Goal: Obtain resource: Download file/media

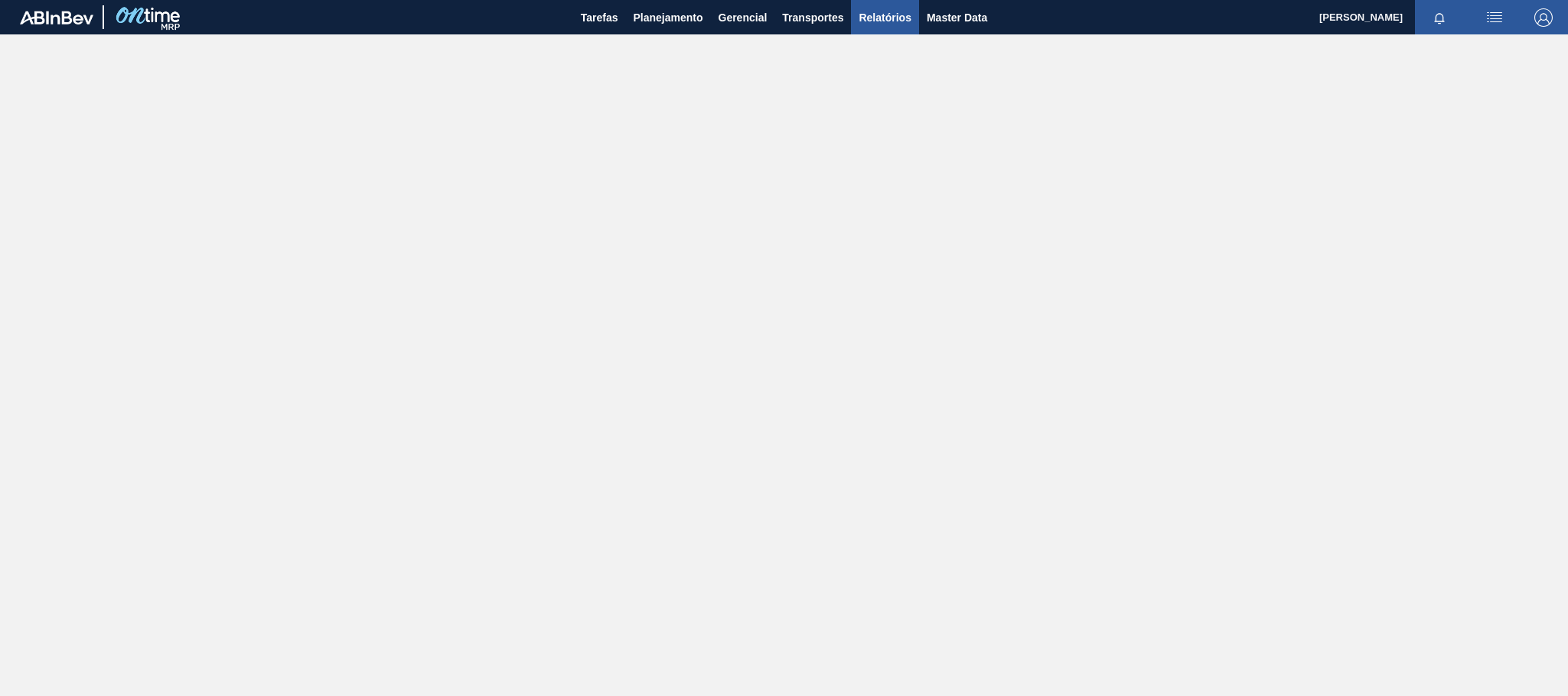
click at [886, 18] on span "Relatórios" at bounding box center [884, 17] width 52 height 18
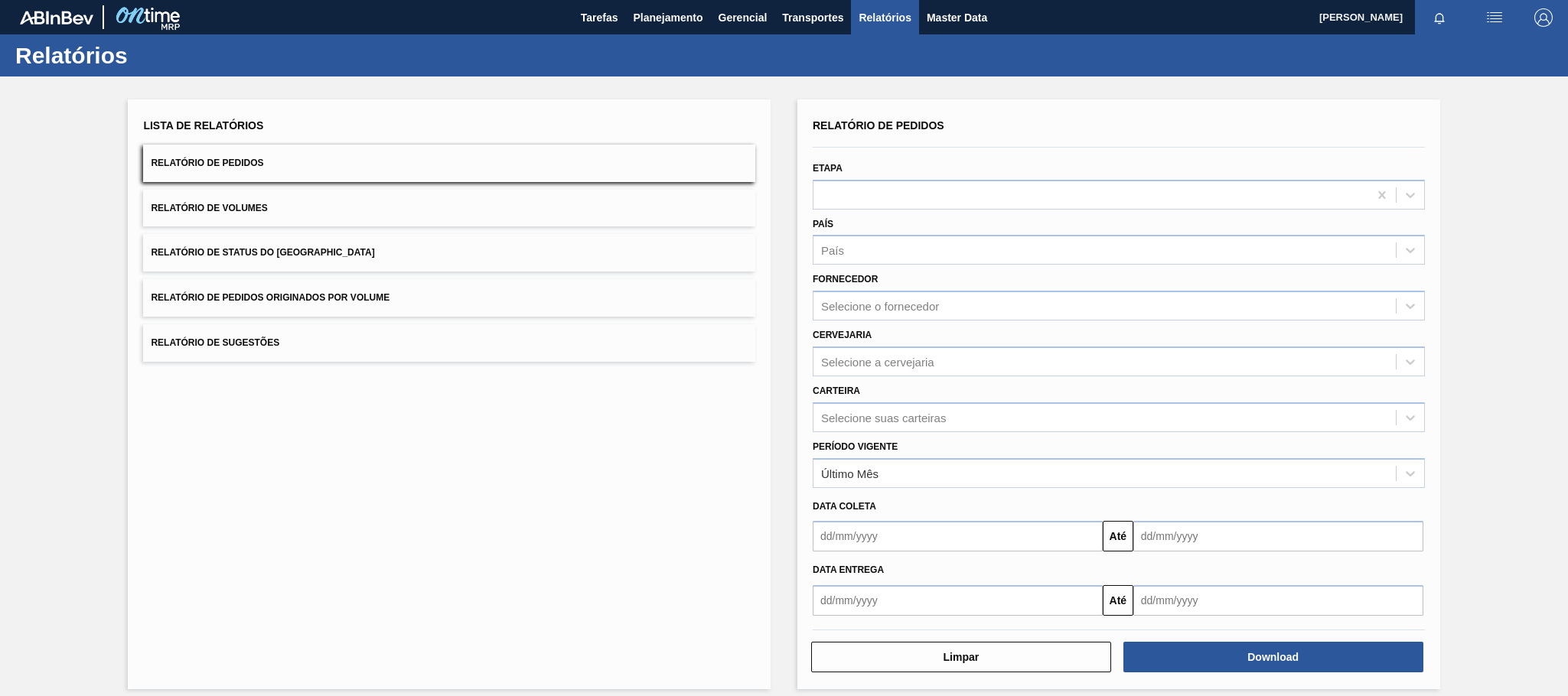
click at [287, 281] on button "Relatório de Pedidos Originados por Volume" at bounding box center [449, 298] width 612 height 38
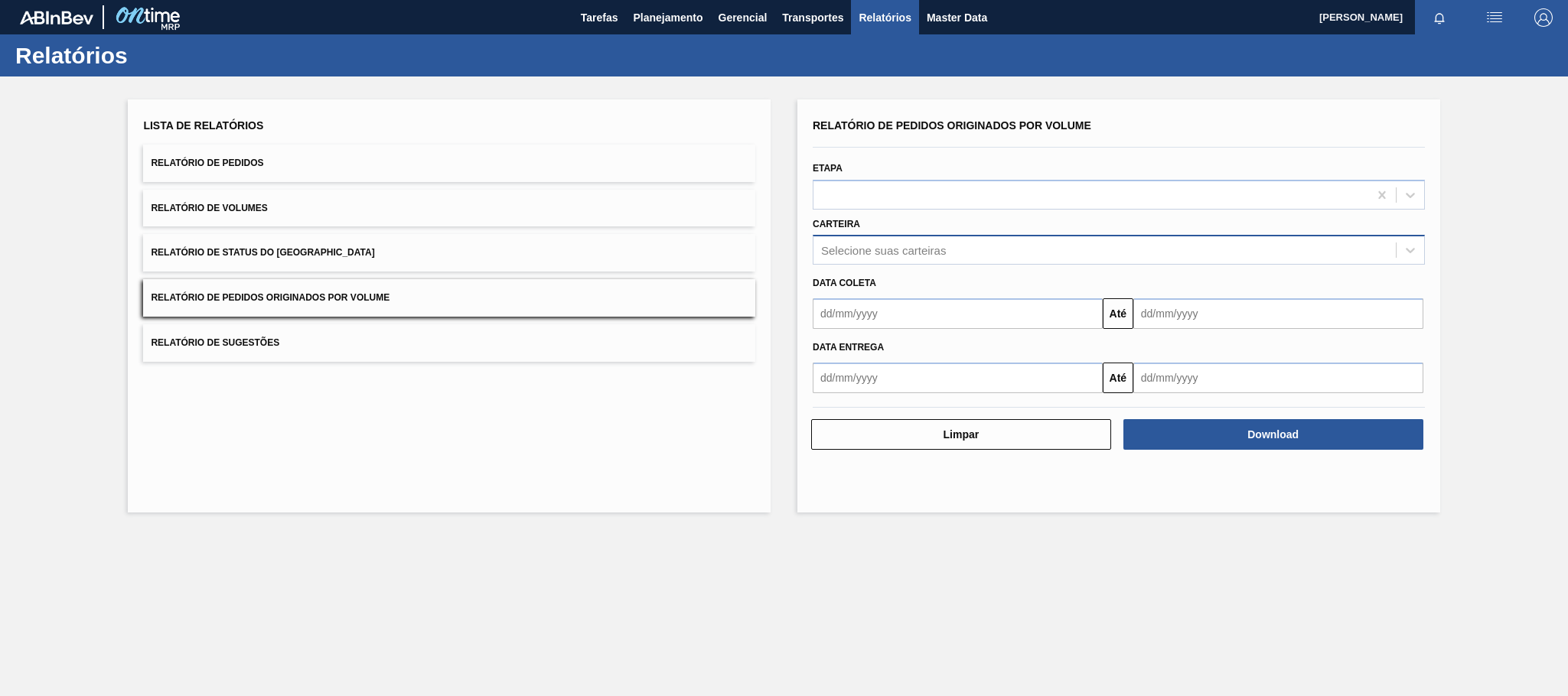
click at [920, 256] on div "Selecione suas carteiras" at bounding box center [883, 250] width 125 height 13
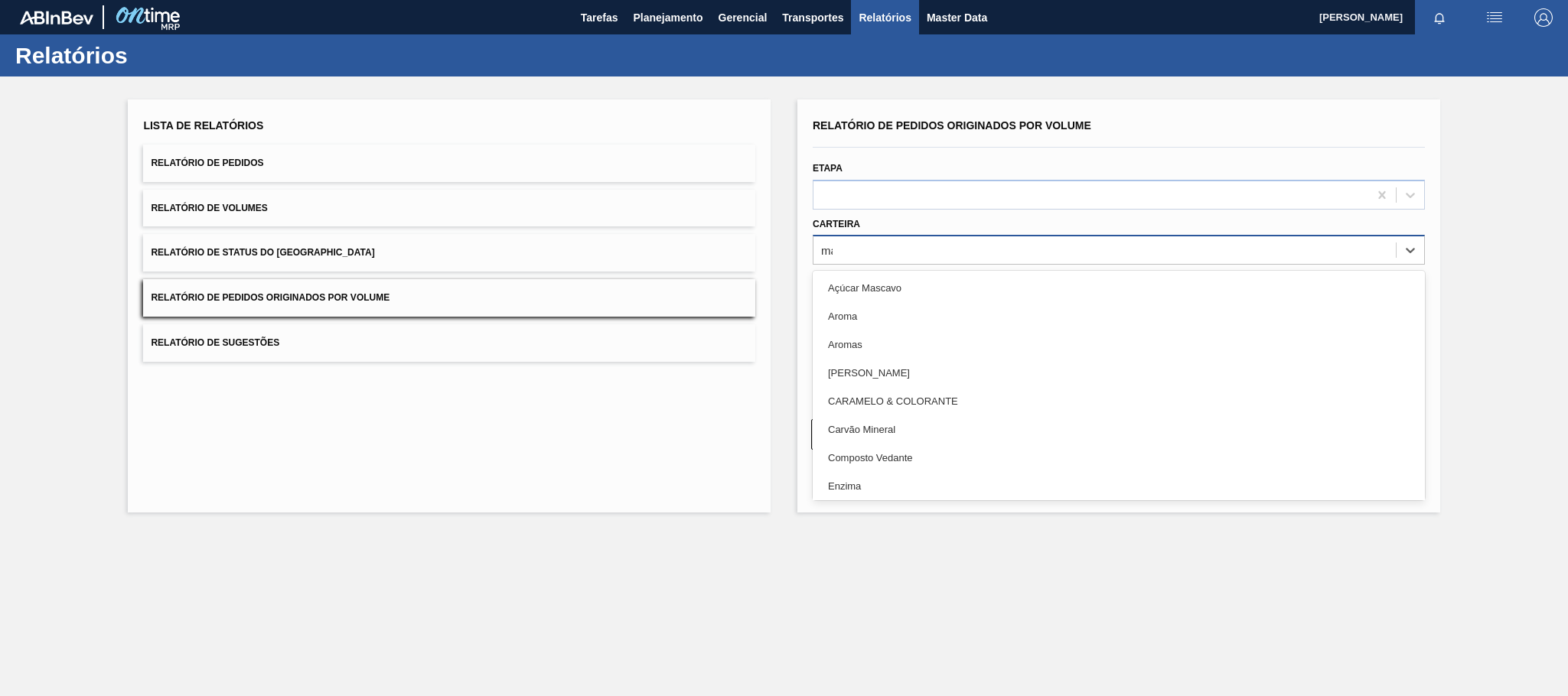
type input "mal"
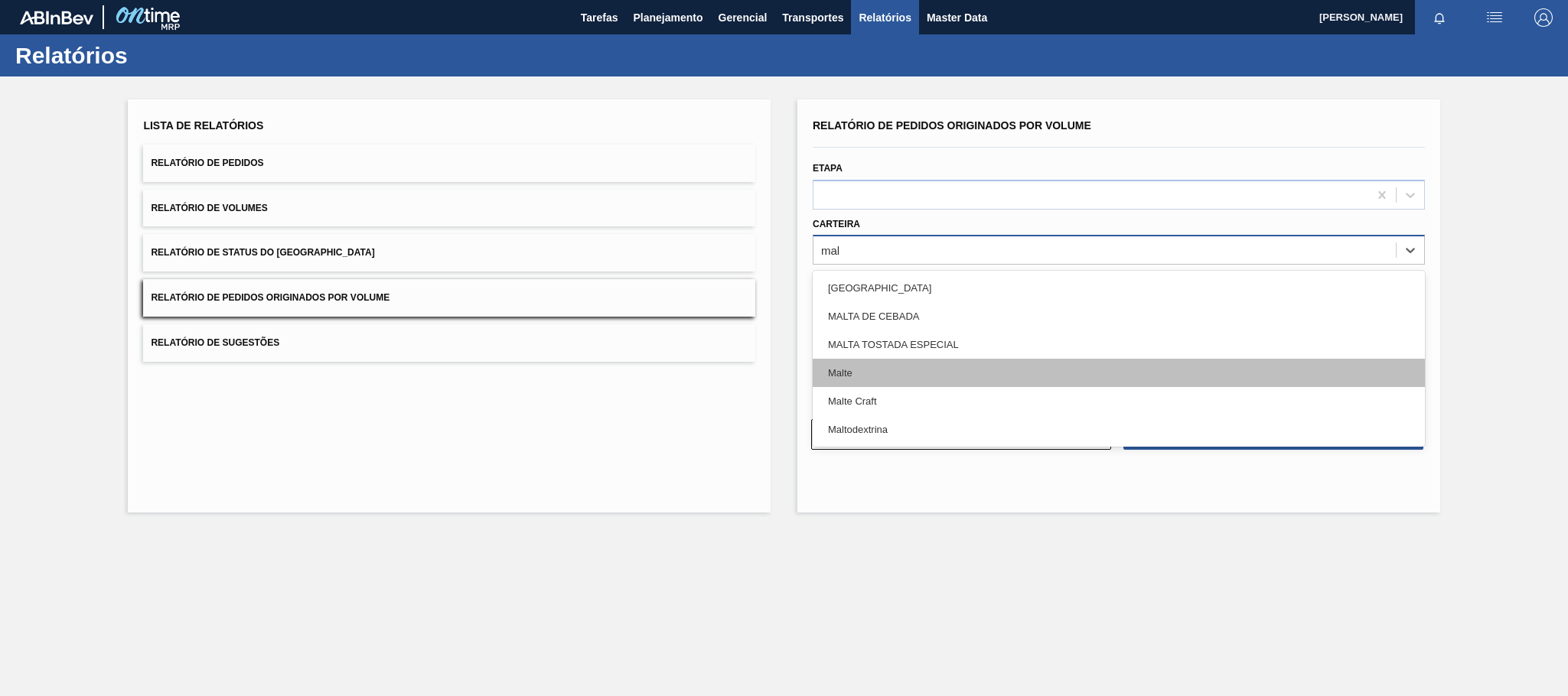
click at [831, 365] on div "Malte" at bounding box center [1119, 373] width 612 height 29
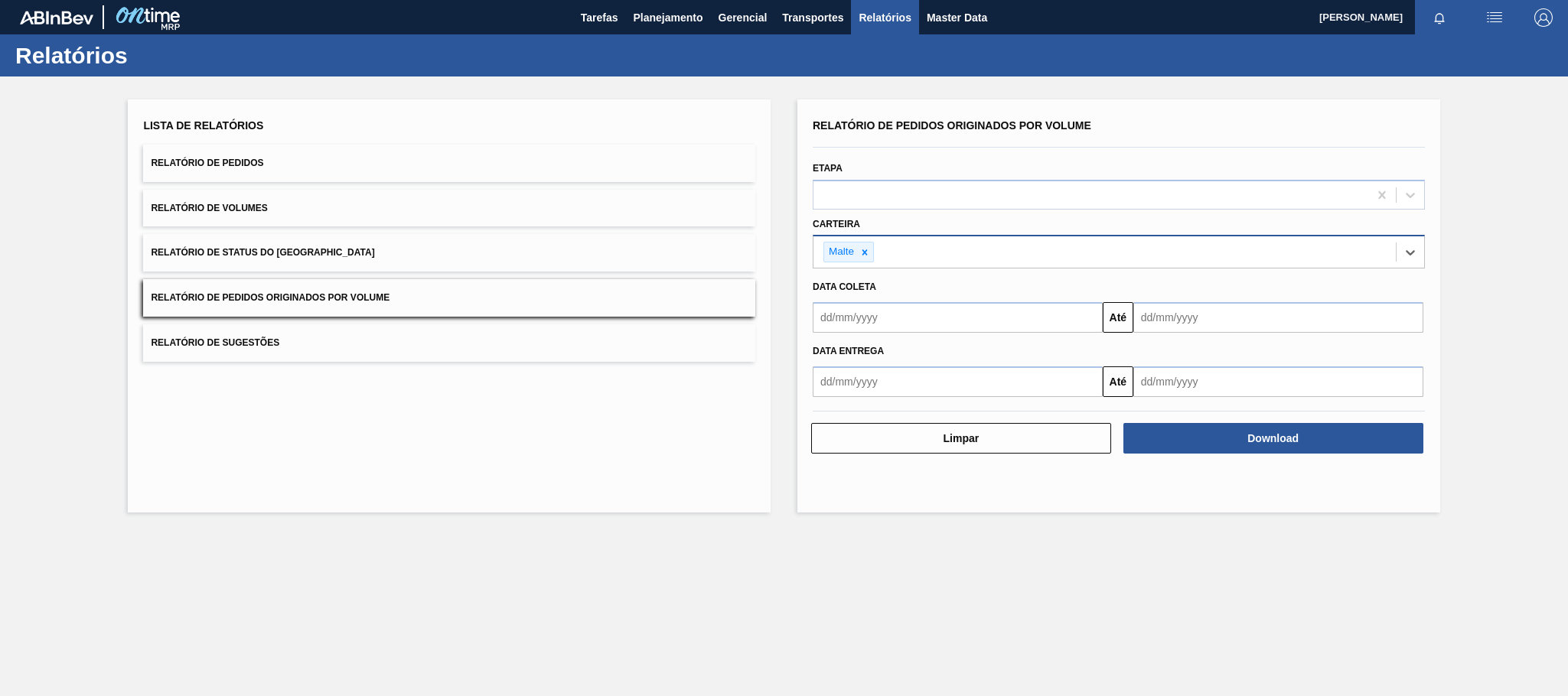
click at [838, 318] on input "text" at bounding box center [957, 318] width 290 height 30
type input "[DATE]"
click at [909, 400] on div "1" at bounding box center [904, 403] width 21 height 21
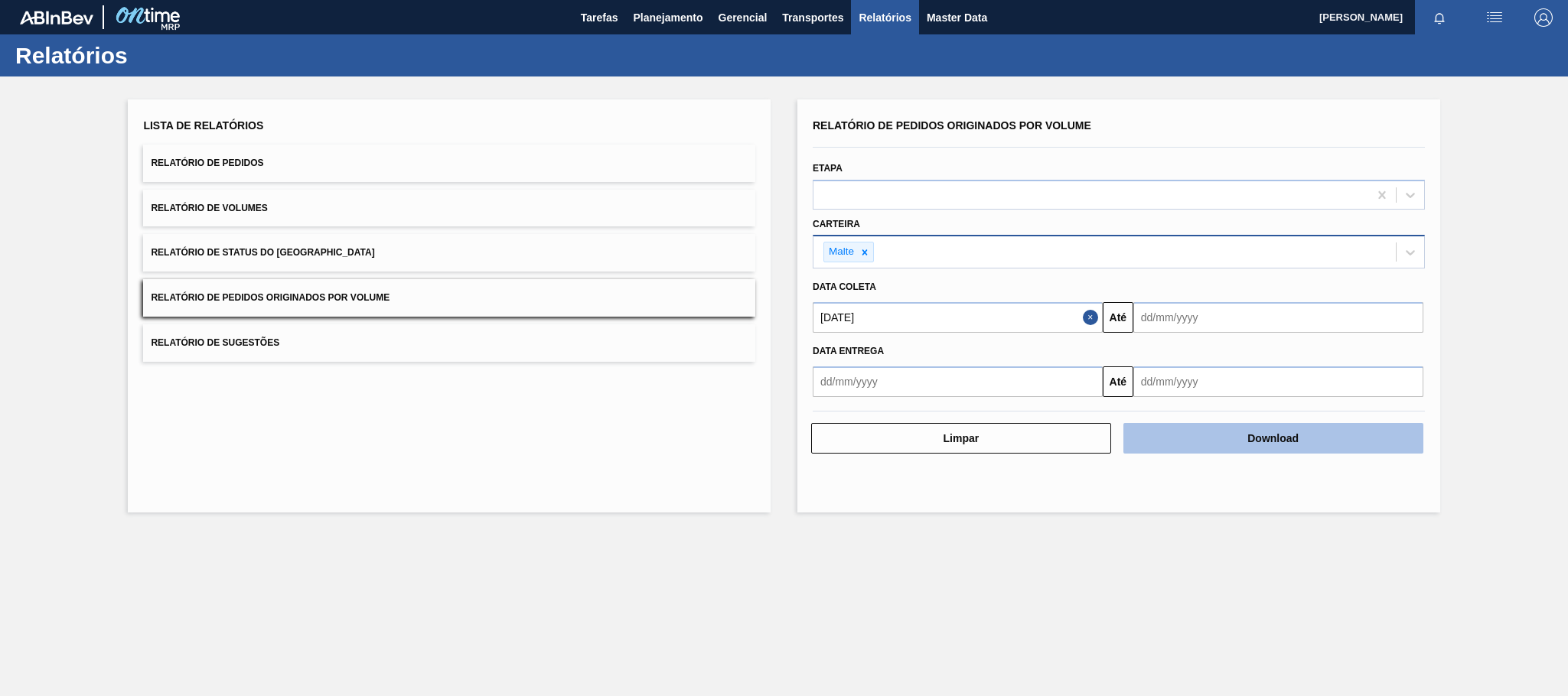
click at [1208, 452] on button "Download" at bounding box center [1273, 439] width 300 height 30
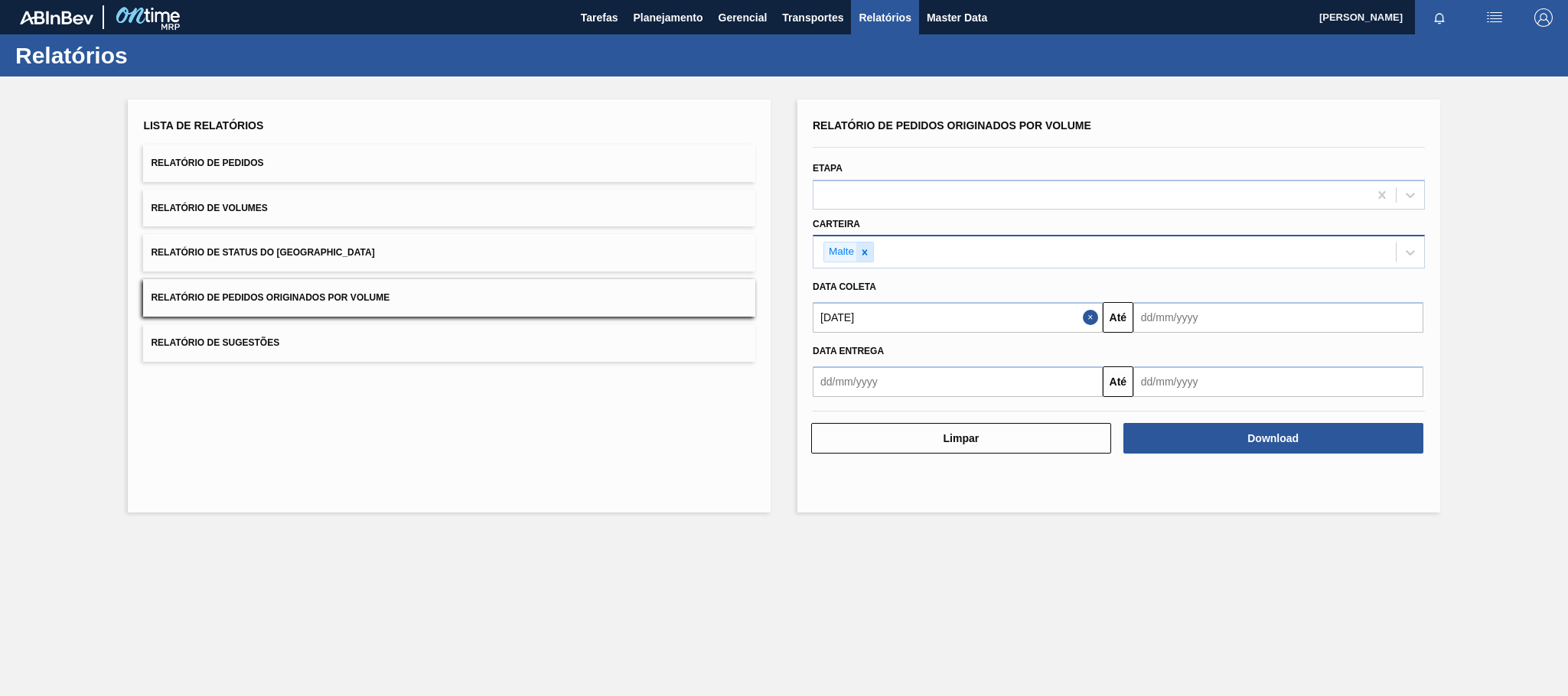
click at [864, 257] on icon at bounding box center [865, 253] width 11 height 11
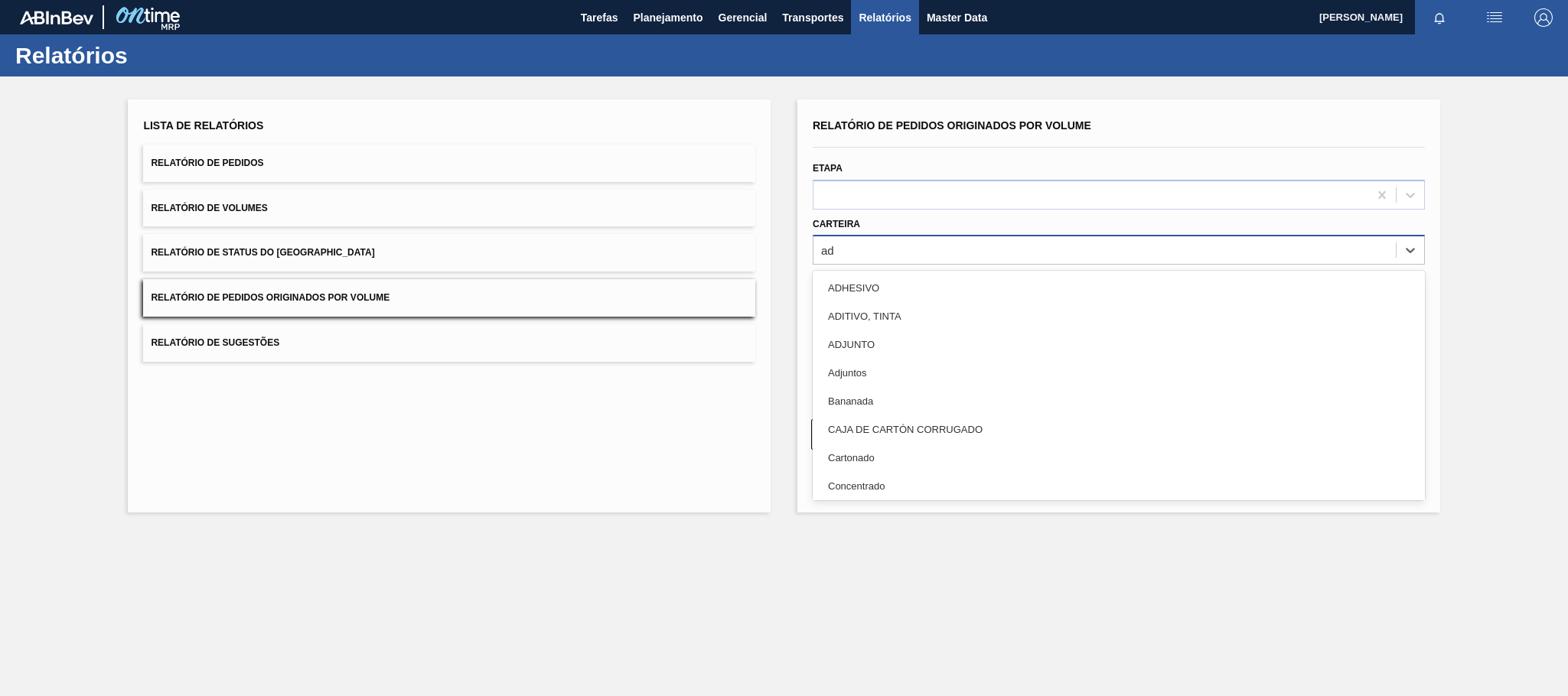
type input "adj"
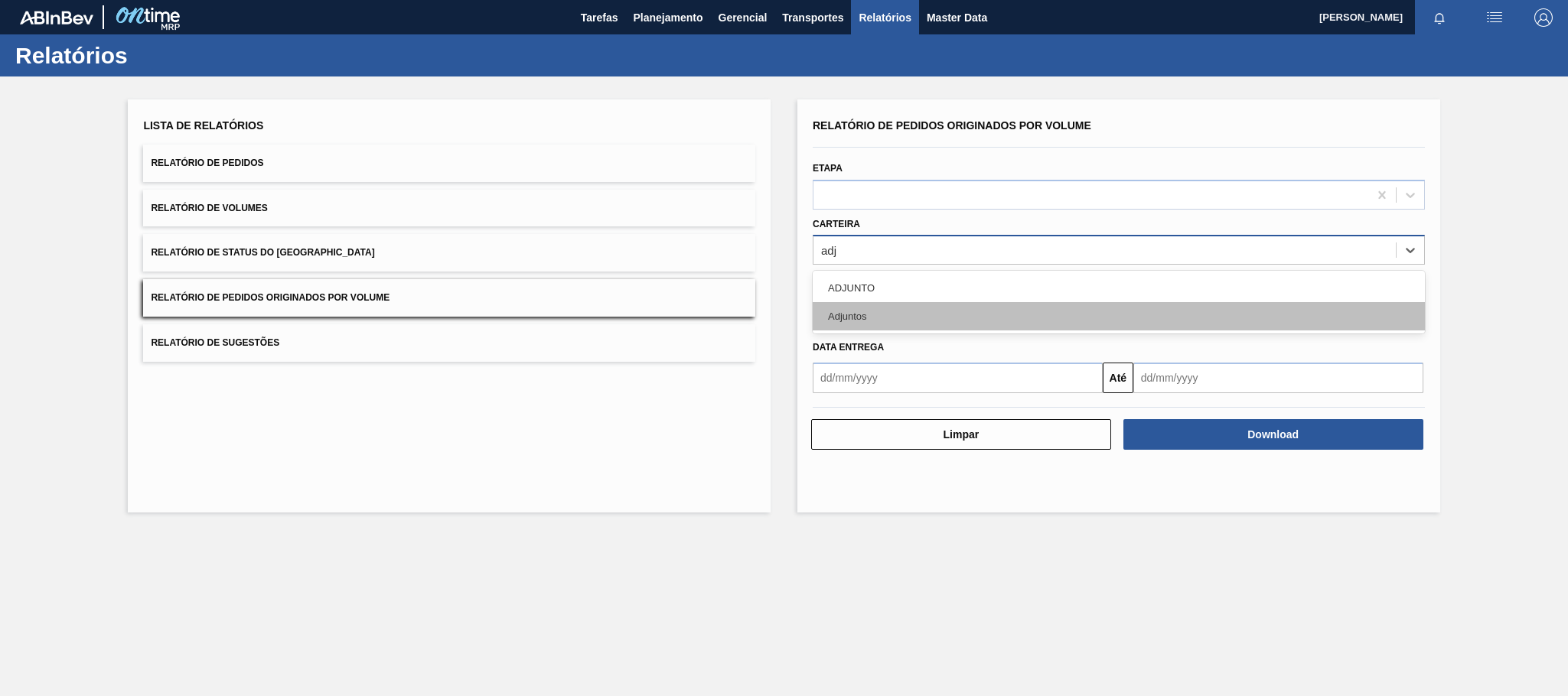
click at [856, 321] on div "Adjuntos" at bounding box center [1119, 317] width 612 height 29
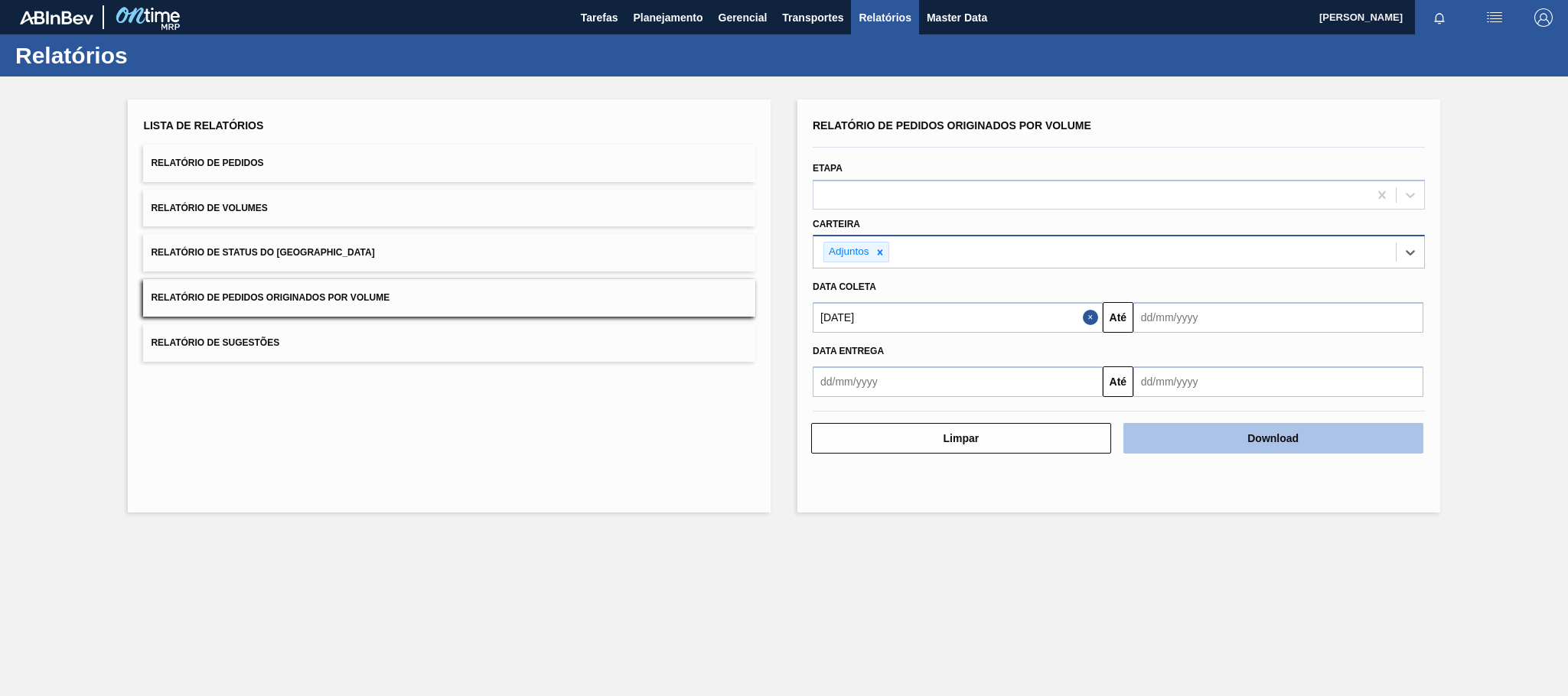
click at [1253, 430] on button "Download" at bounding box center [1273, 439] width 300 height 30
